Goal: Task Accomplishment & Management: Use online tool/utility

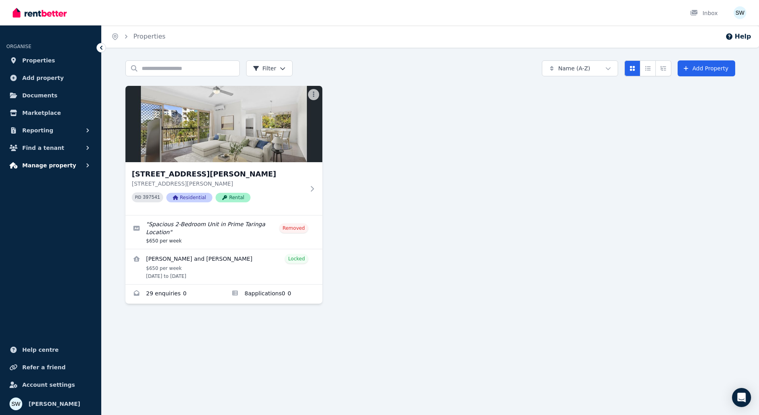
click at [60, 168] on span "Manage property" at bounding box center [49, 165] width 54 height 10
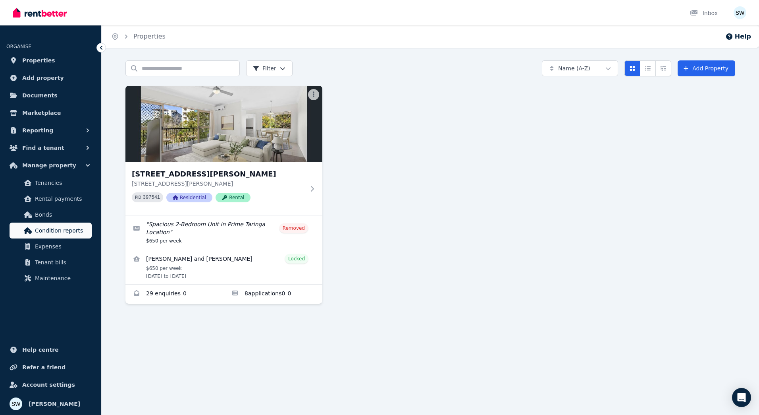
click at [63, 228] on span "Condition reports" at bounding box center [62, 231] width 54 height 10
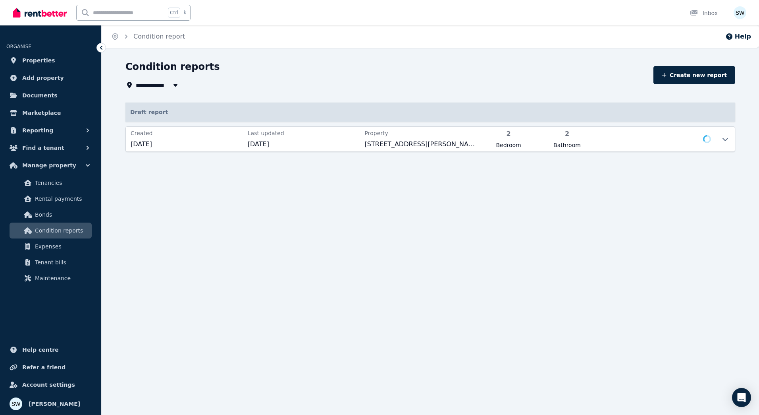
click at [356, 146] on span "[DATE]" at bounding box center [304, 144] width 112 height 10
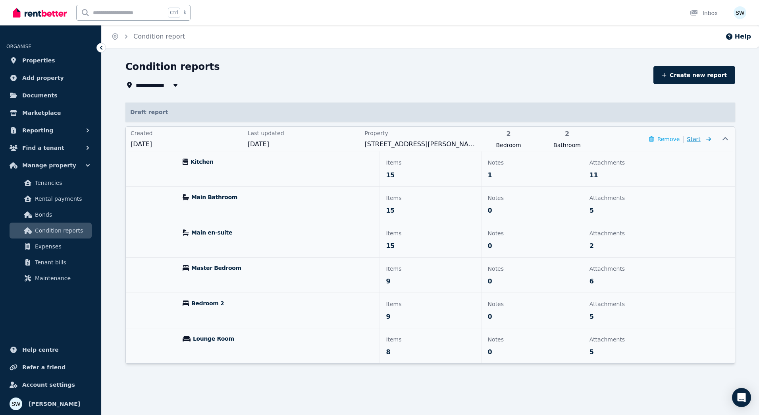
click at [700, 138] on span "Start" at bounding box center [693, 139] width 13 height 6
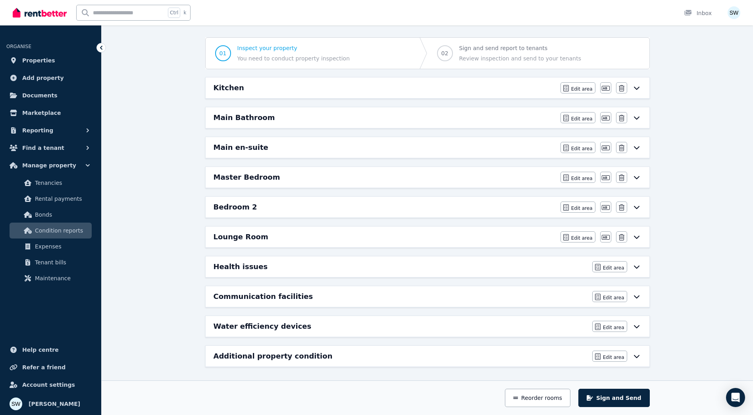
scroll to position [65, 0]
click at [353, 293] on div "Communication facilities" at bounding box center [401, 294] width 374 height 11
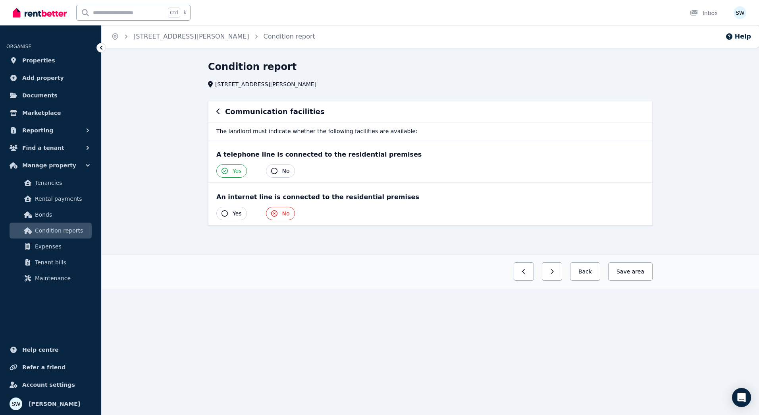
click at [239, 216] on span "Yes" at bounding box center [237, 213] width 9 height 8
click at [350, 244] on section "Communication facilities The landlord must indicate whether the following facil…" at bounding box center [430, 177] width 451 height 153
click at [621, 269] on button "Save area" at bounding box center [629, 271] width 48 height 18
click at [587, 274] on button "Back" at bounding box center [581, 271] width 37 height 18
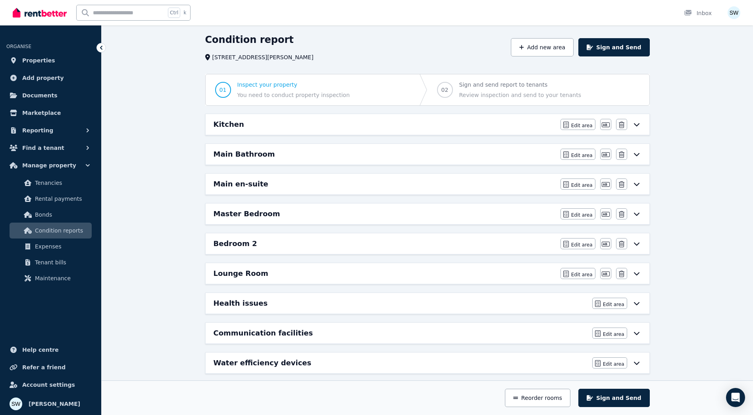
scroll to position [65, 0]
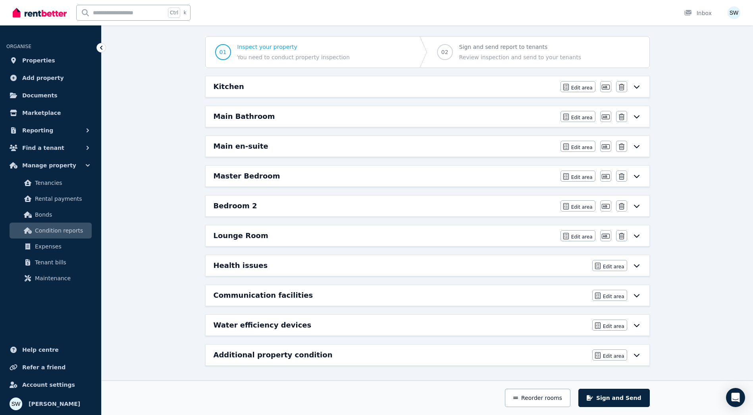
click at [299, 94] on div "Kitchen Edit area Edit area Edit name [GEOGRAPHIC_DATA]" at bounding box center [428, 86] width 444 height 21
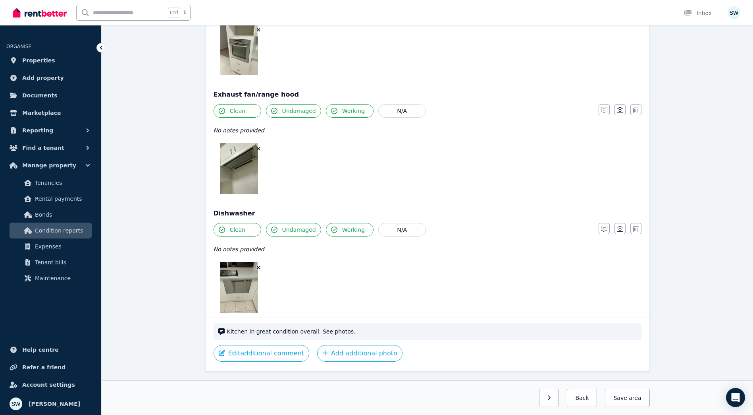
scroll to position [1351, 0]
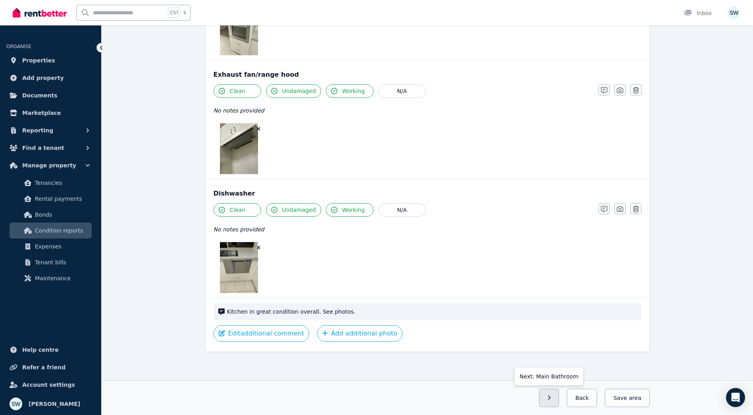
click at [556, 401] on button "button" at bounding box center [549, 397] width 20 height 18
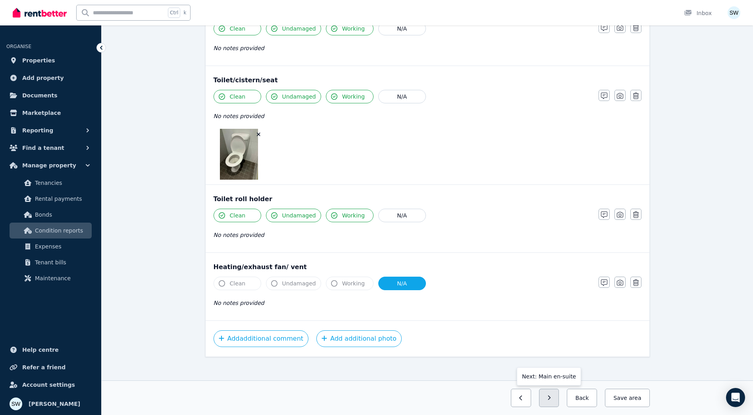
scroll to position [1087, 0]
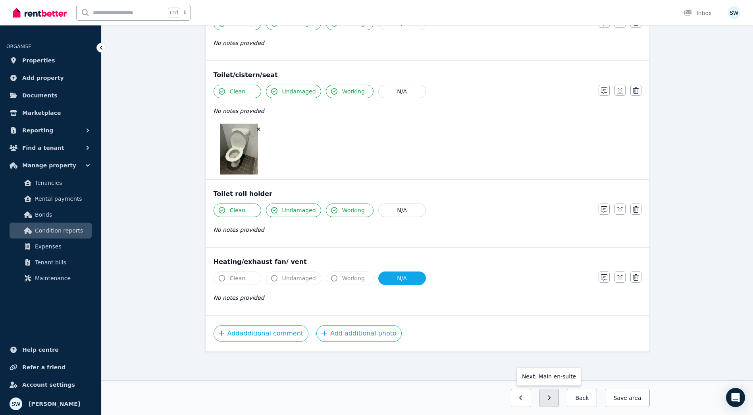
click at [559, 401] on button "button" at bounding box center [549, 397] width 20 height 18
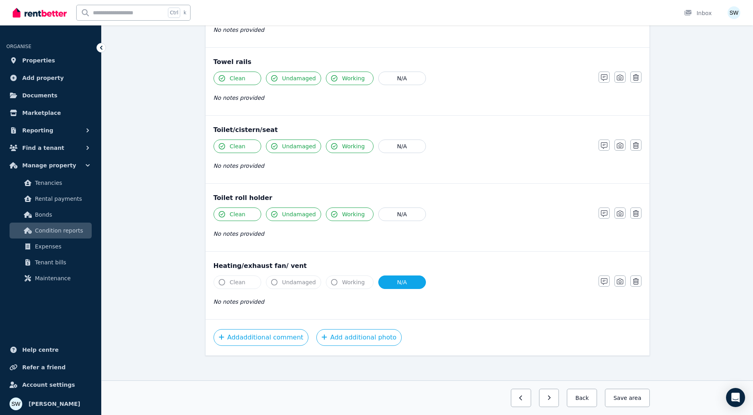
scroll to position [935, 0]
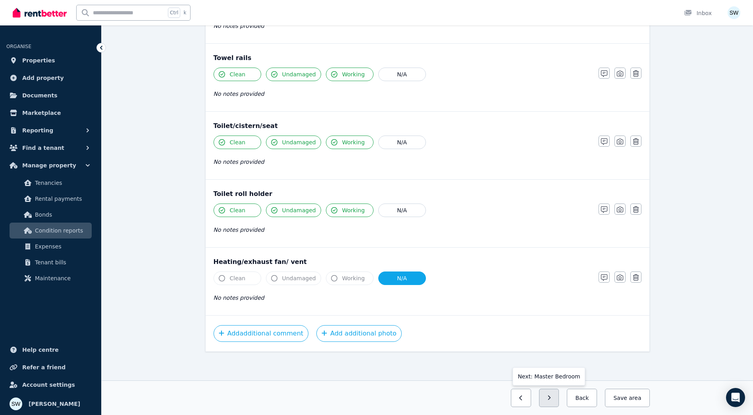
click at [556, 392] on button "button" at bounding box center [549, 397] width 20 height 18
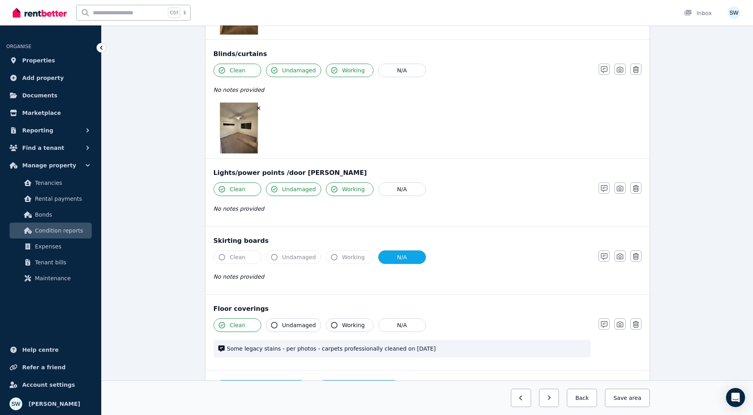
scroll to position [680, 0]
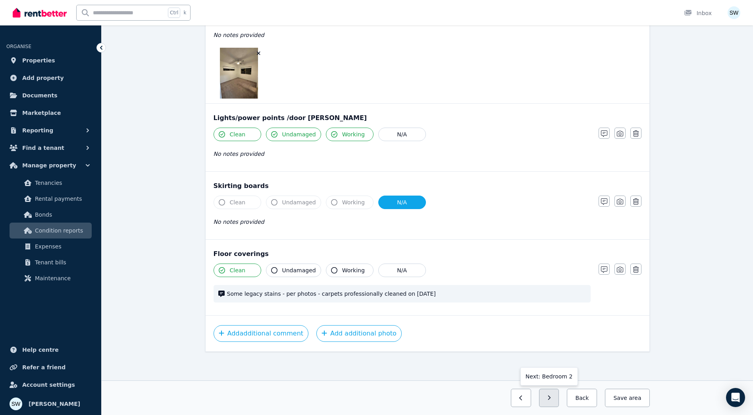
click at [559, 399] on button "button" at bounding box center [549, 397] width 20 height 18
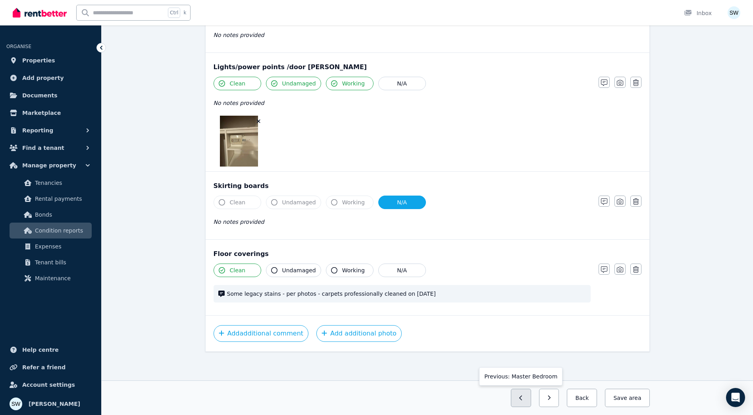
click at [531, 398] on button "button" at bounding box center [521, 397] width 20 height 18
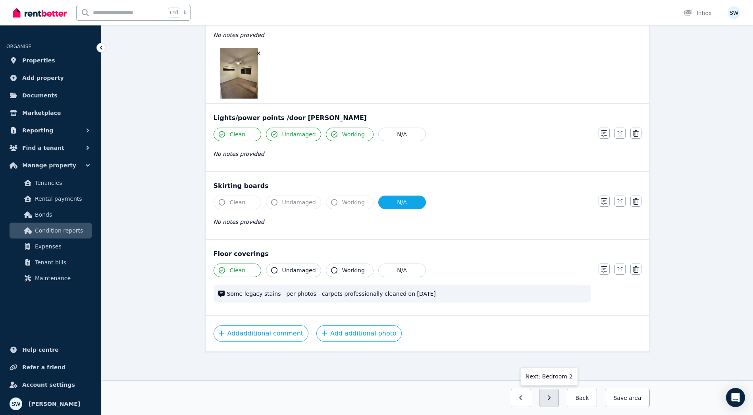
click at [554, 400] on button "button" at bounding box center [549, 397] width 20 height 18
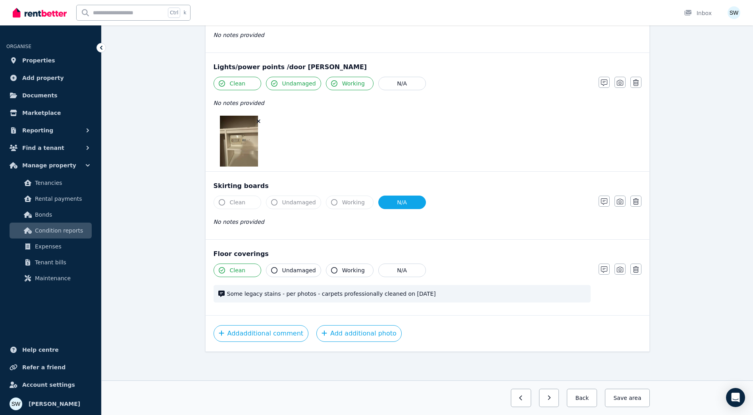
click at [554, 400] on button "button" at bounding box center [549, 397] width 20 height 18
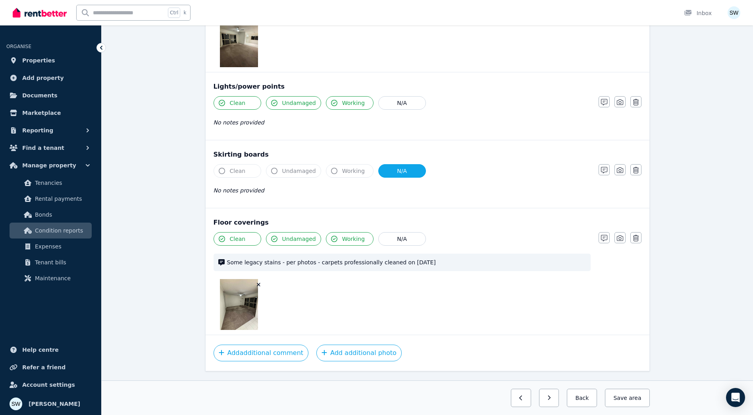
scroll to position [511, 0]
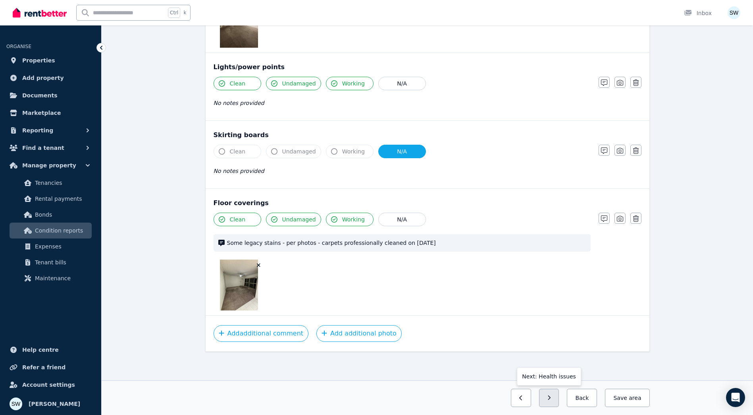
click at [551, 399] on button "button" at bounding box center [549, 397] width 20 height 18
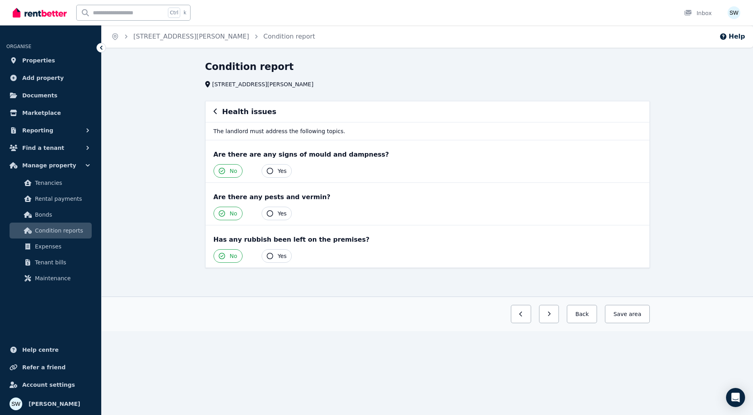
scroll to position [0, 0]
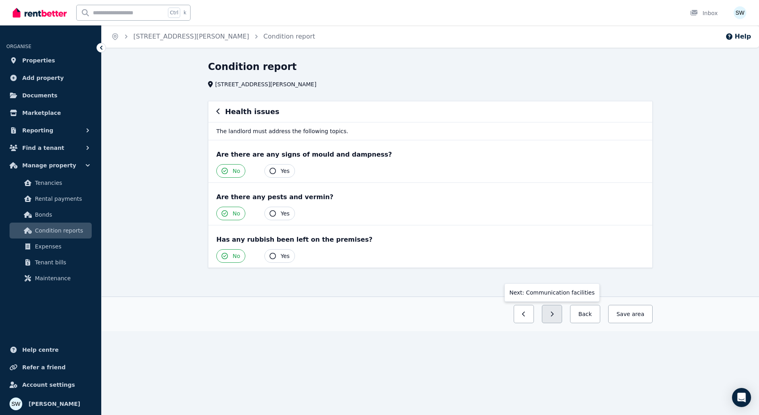
click at [562, 315] on button "button" at bounding box center [552, 314] width 20 height 18
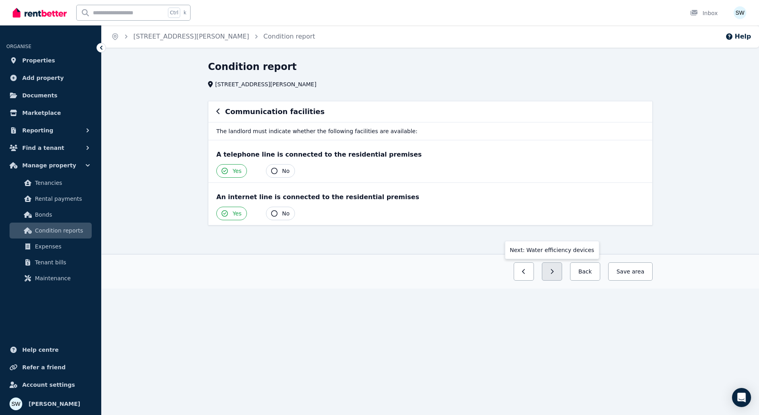
click at [560, 275] on button "button" at bounding box center [552, 271] width 20 height 18
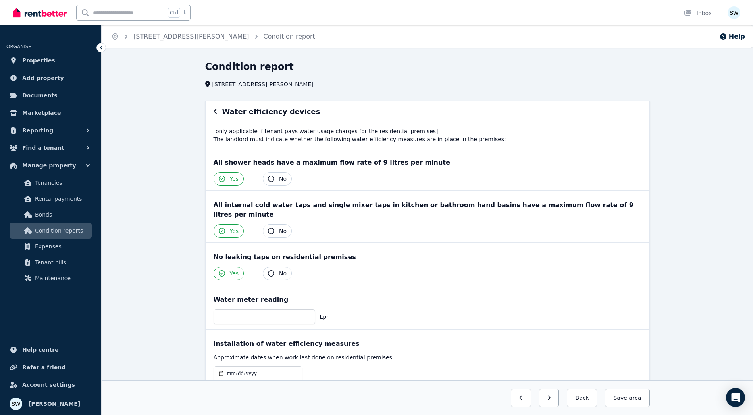
scroll to position [31, 0]
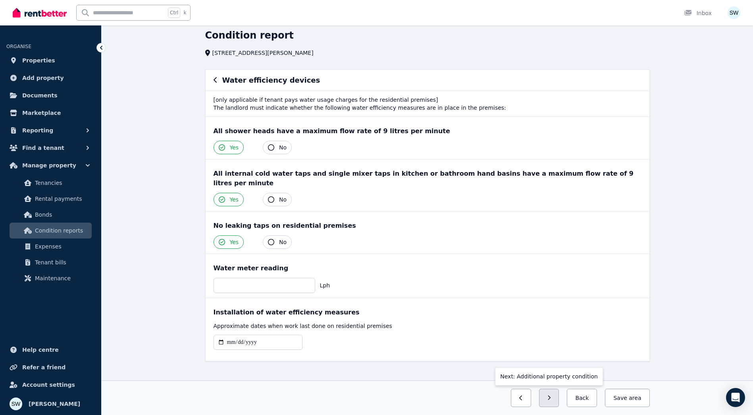
click at [559, 399] on button "button" at bounding box center [549, 397] width 20 height 18
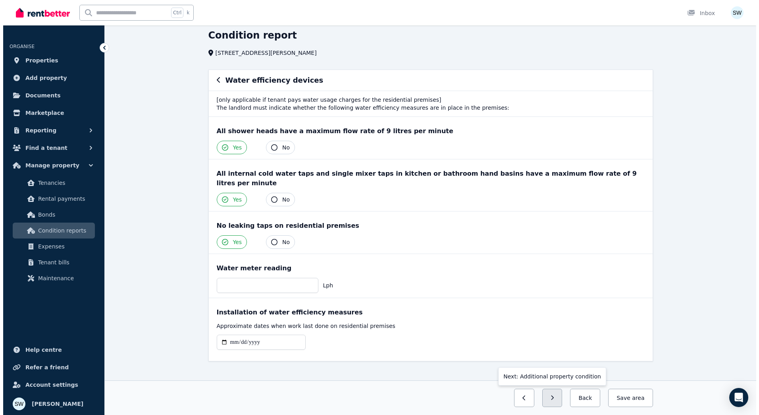
scroll to position [0, 0]
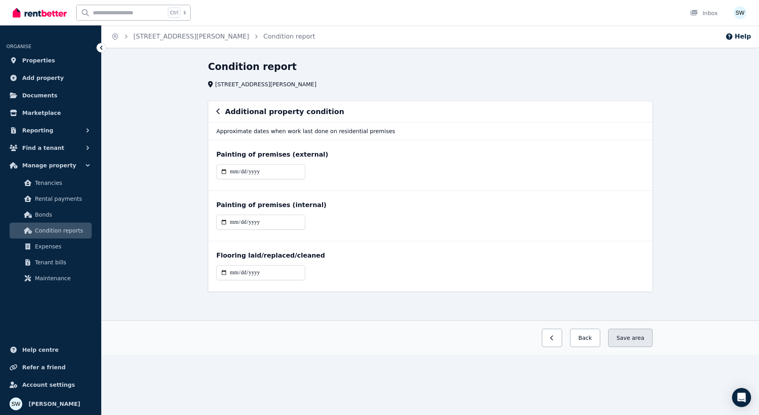
click at [620, 336] on button "Save area" at bounding box center [630, 337] width 44 height 18
click at [37, 57] on span "Properties" at bounding box center [38, 61] width 33 height 10
